Goal: Task Accomplishment & Management: Manage account settings

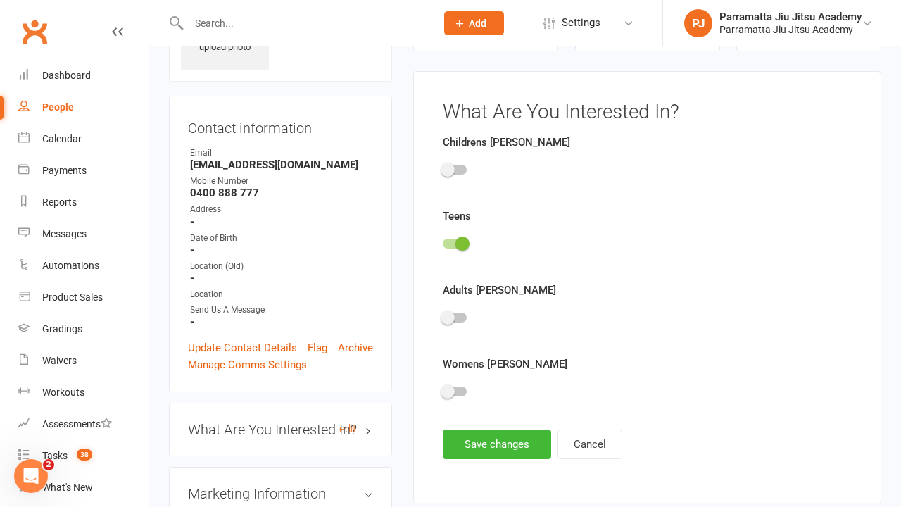
scroll to position [97, 0]
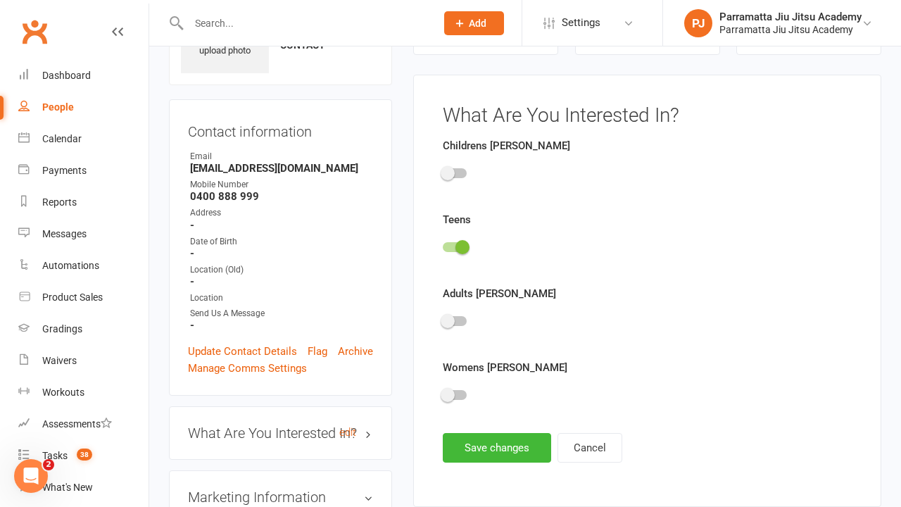
scroll to position [97, 0]
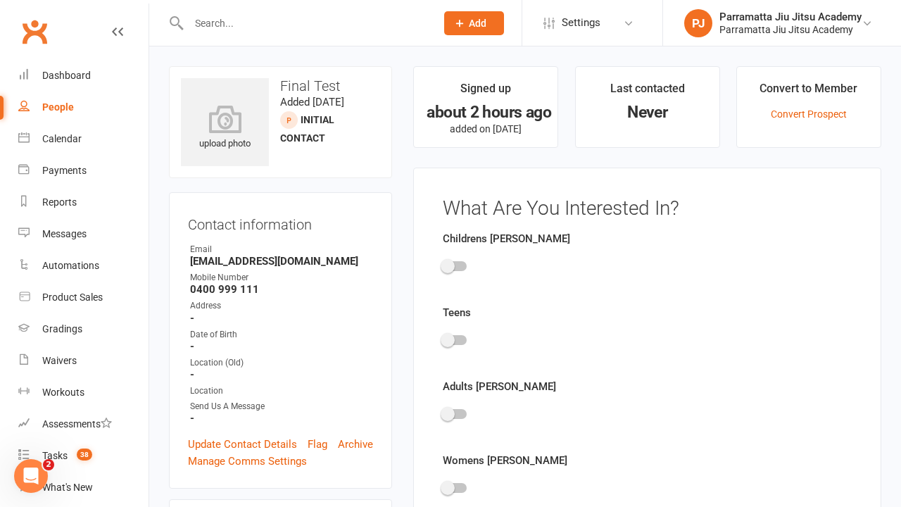
scroll to position [97, 0]
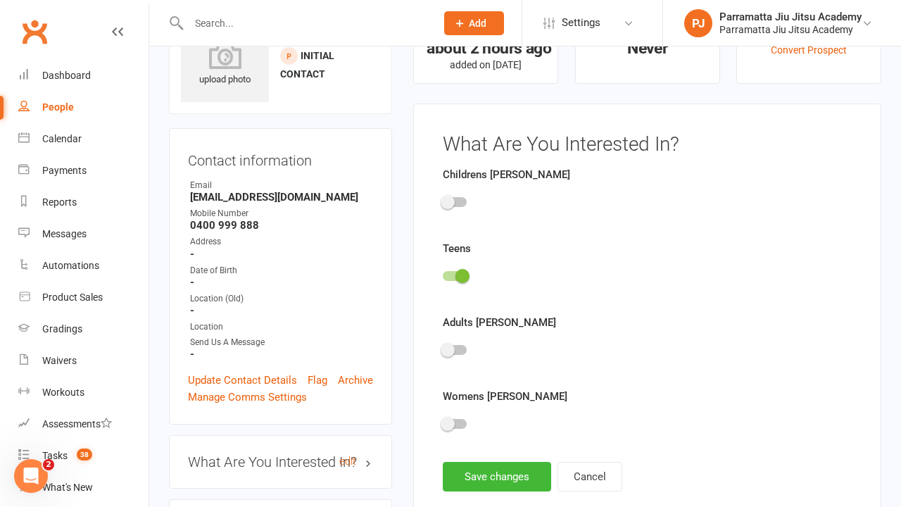
scroll to position [97, 0]
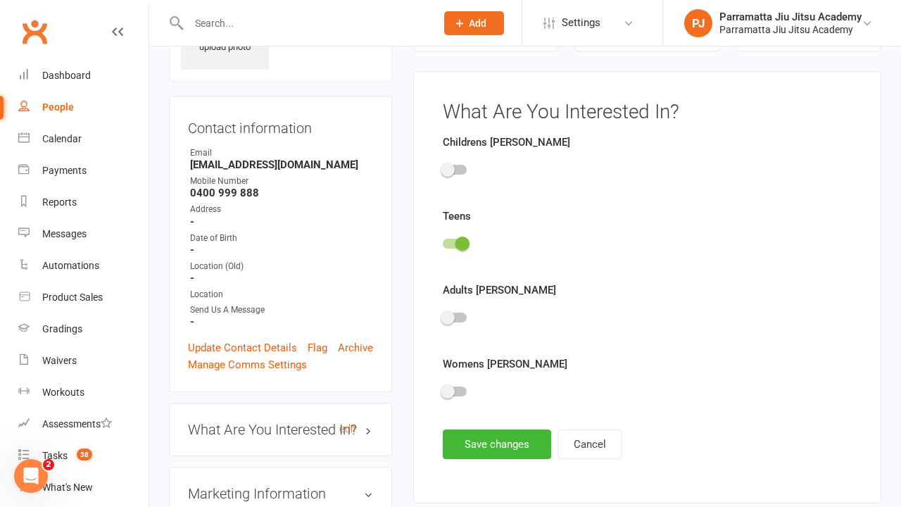
scroll to position [97, 0]
